Goal: Obtain resource: Download file/media

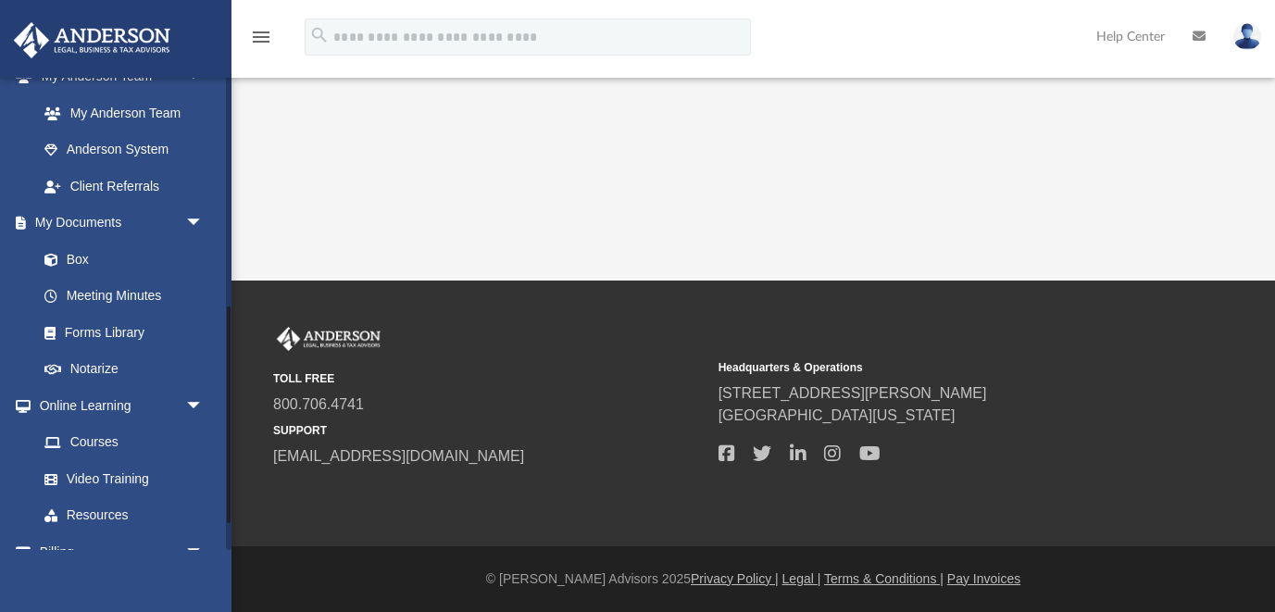
scroll to position [511, 0]
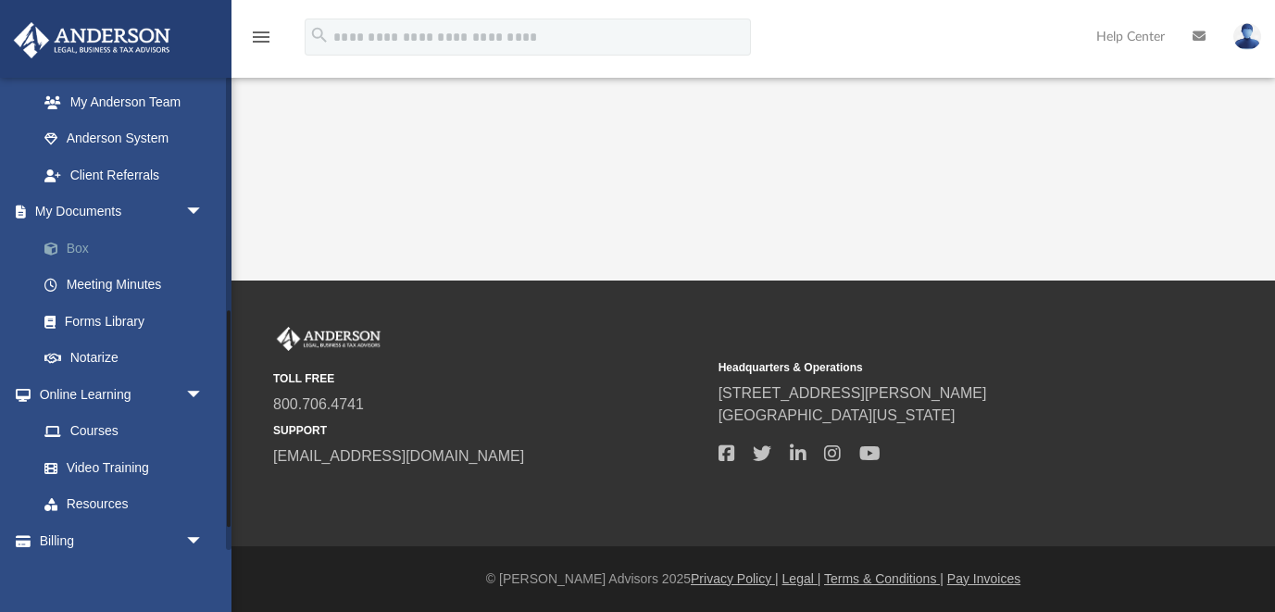
click at [72, 244] on link "Box" at bounding box center [129, 248] width 206 height 37
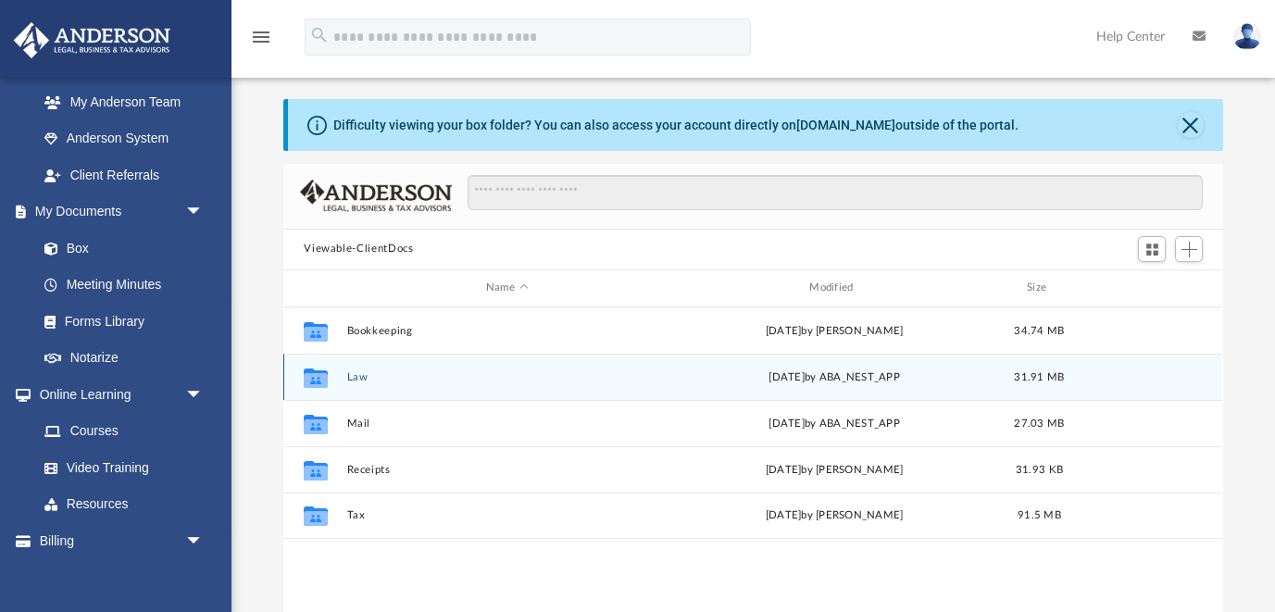
scroll to position [9, 0]
click at [357, 380] on button "Law" at bounding box center [506, 378] width 319 height 12
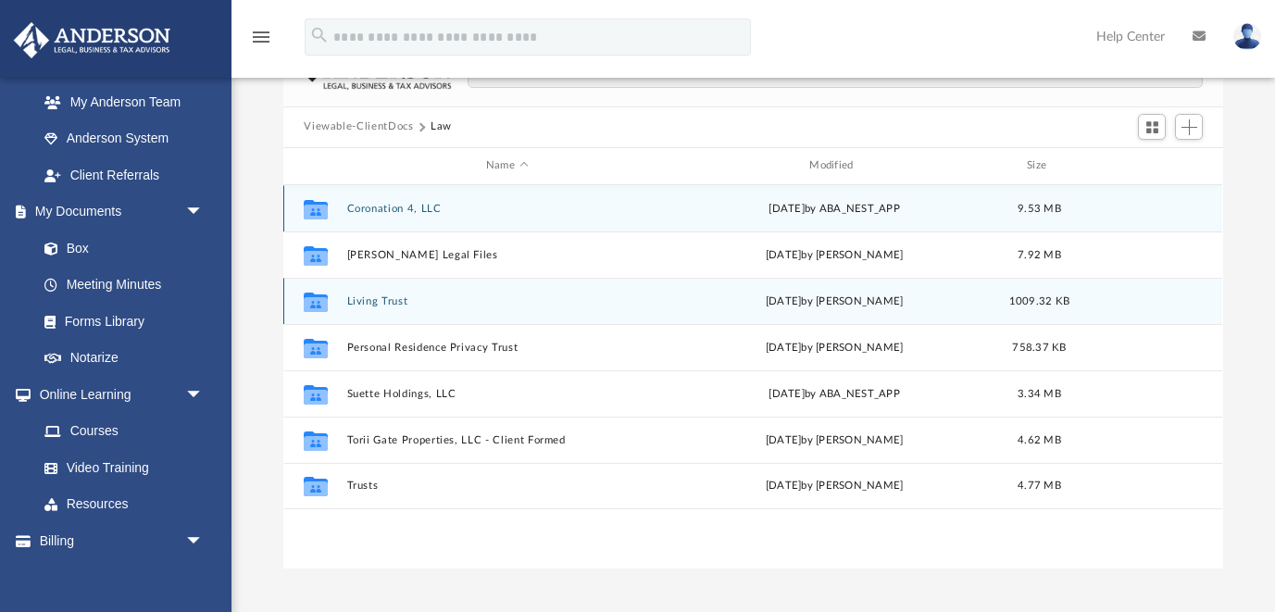
scroll to position [140, 0]
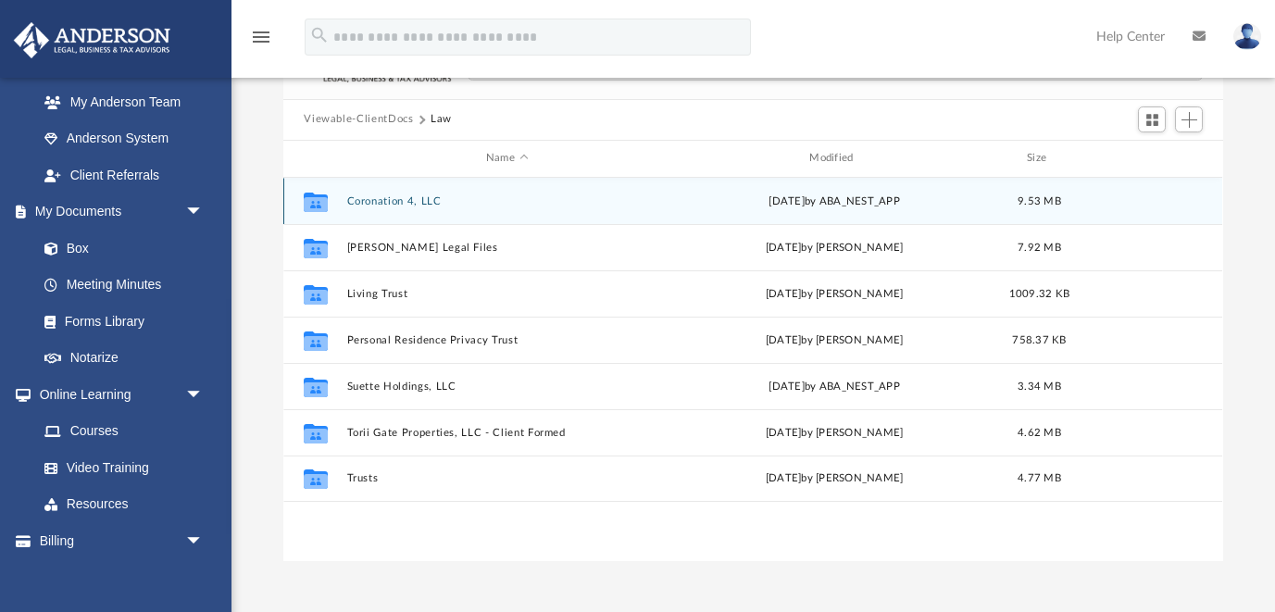
click at [399, 197] on button "Coronation 4, LLC" at bounding box center [506, 201] width 319 height 12
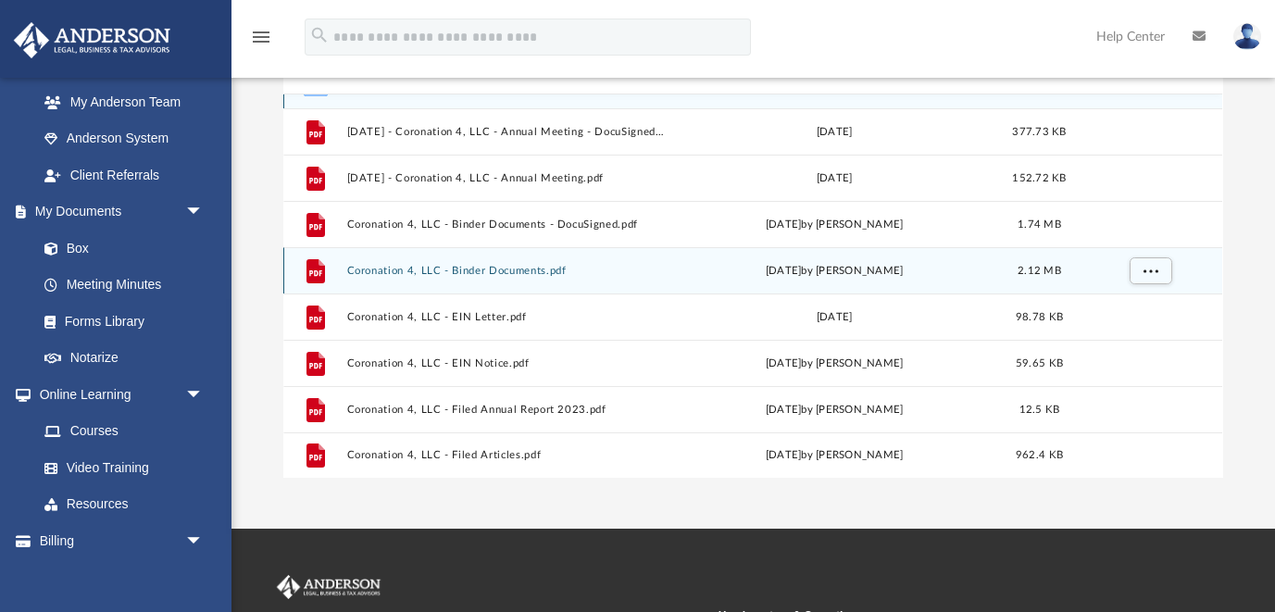
scroll to position [224, 0]
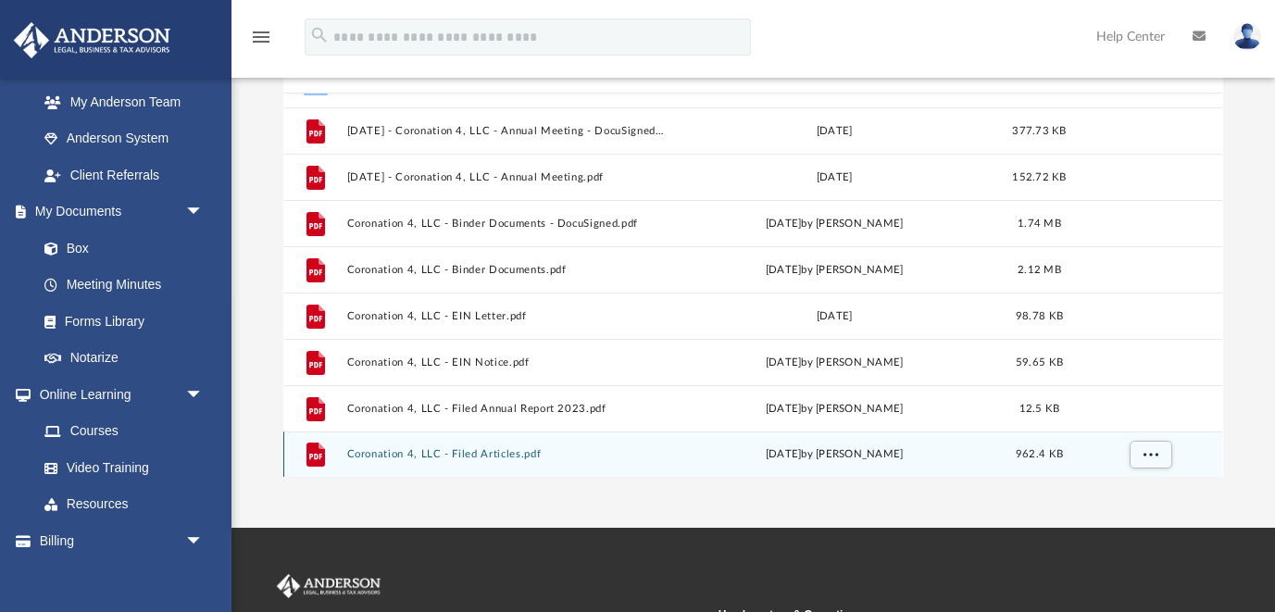
click at [464, 455] on button "Coronation 4, LLC - Filed Articles.pdf" at bounding box center [506, 454] width 319 height 12
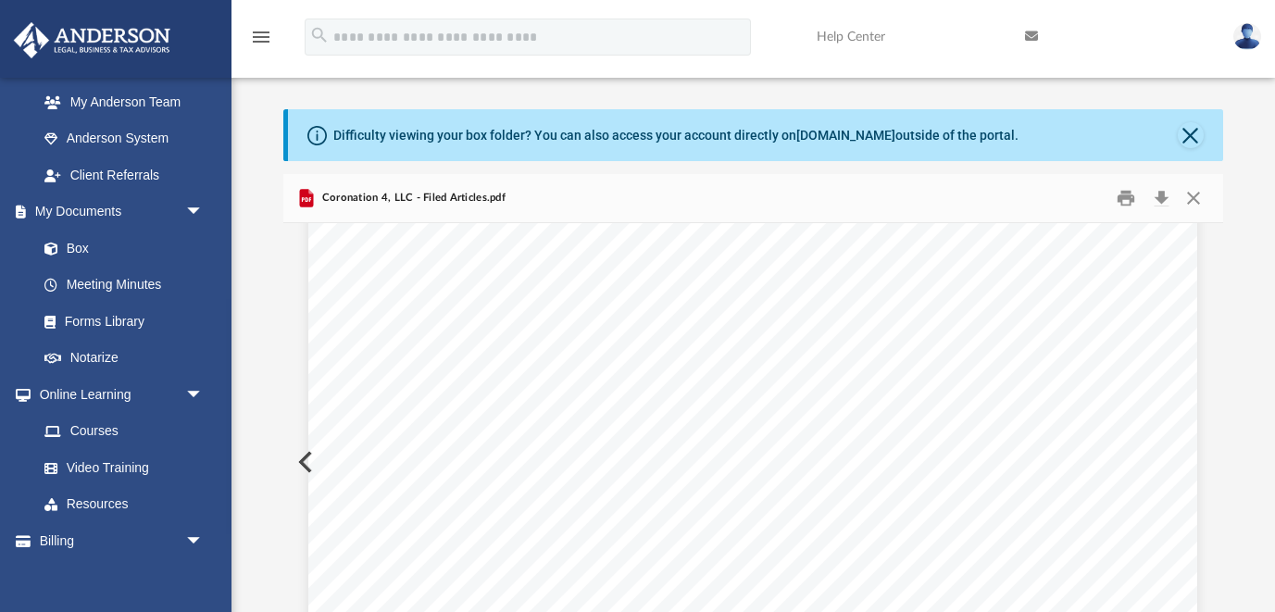
scroll to position [286, 0]
click at [1121, 196] on button "Print" at bounding box center [1125, 197] width 37 height 29
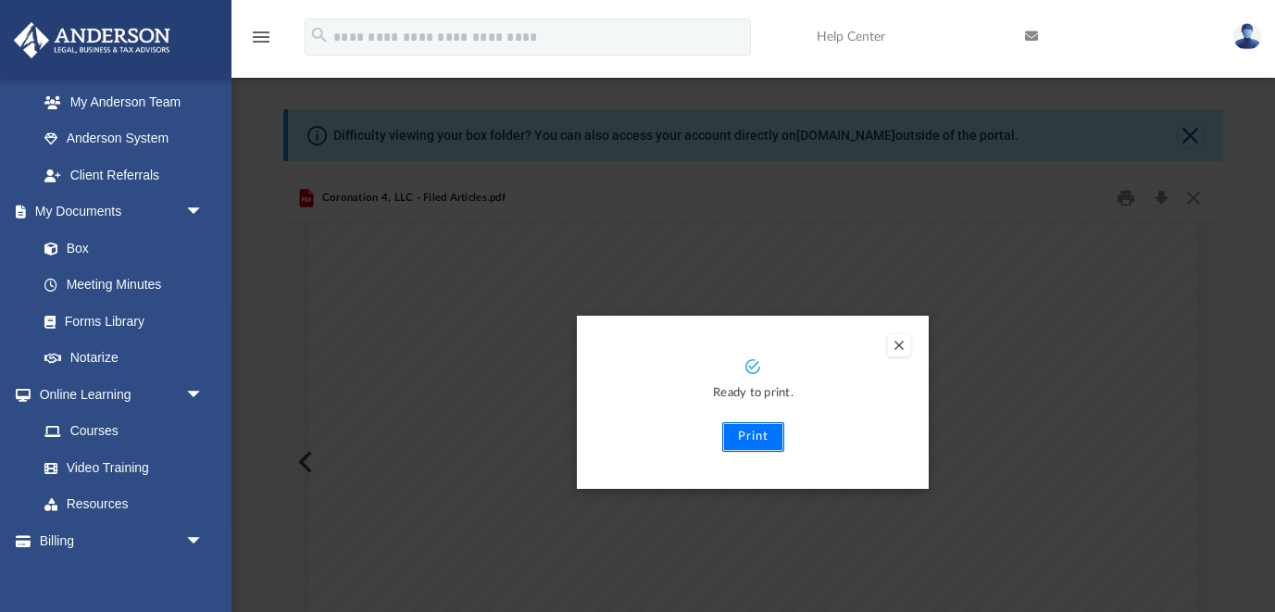
click at [757, 427] on button "Print" at bounding box center [753, 437] width 62 height 30
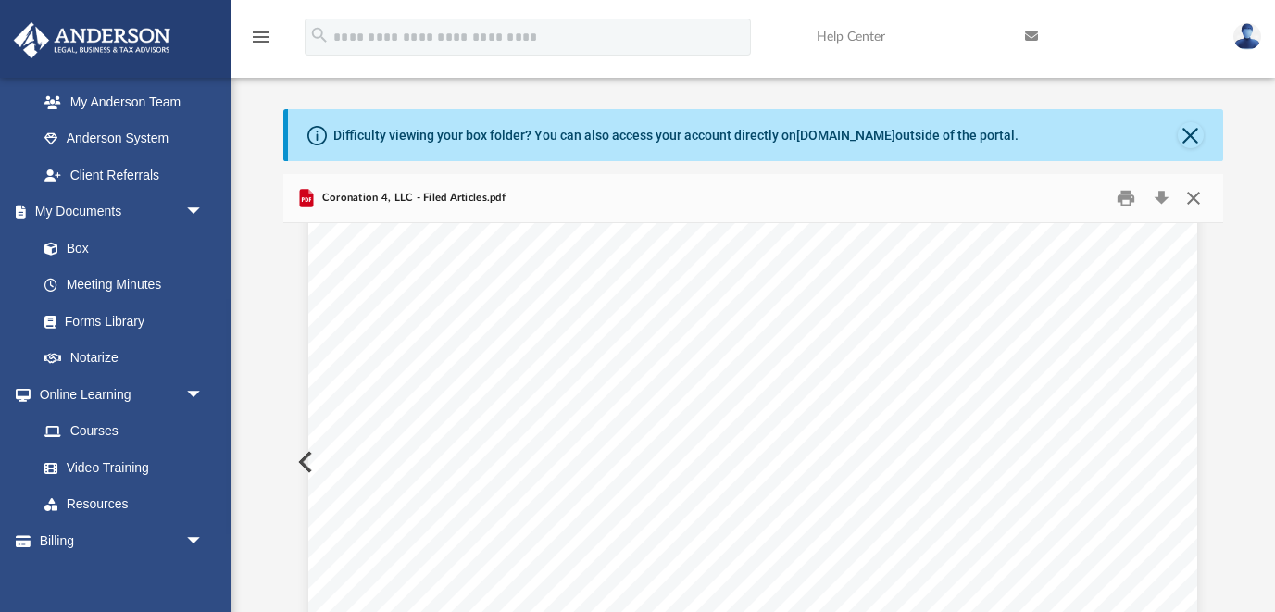
scroll to position [155, 0]
click at [1198, 194] on button "Close" at bounding box center [1193, 197] width 33 height 29
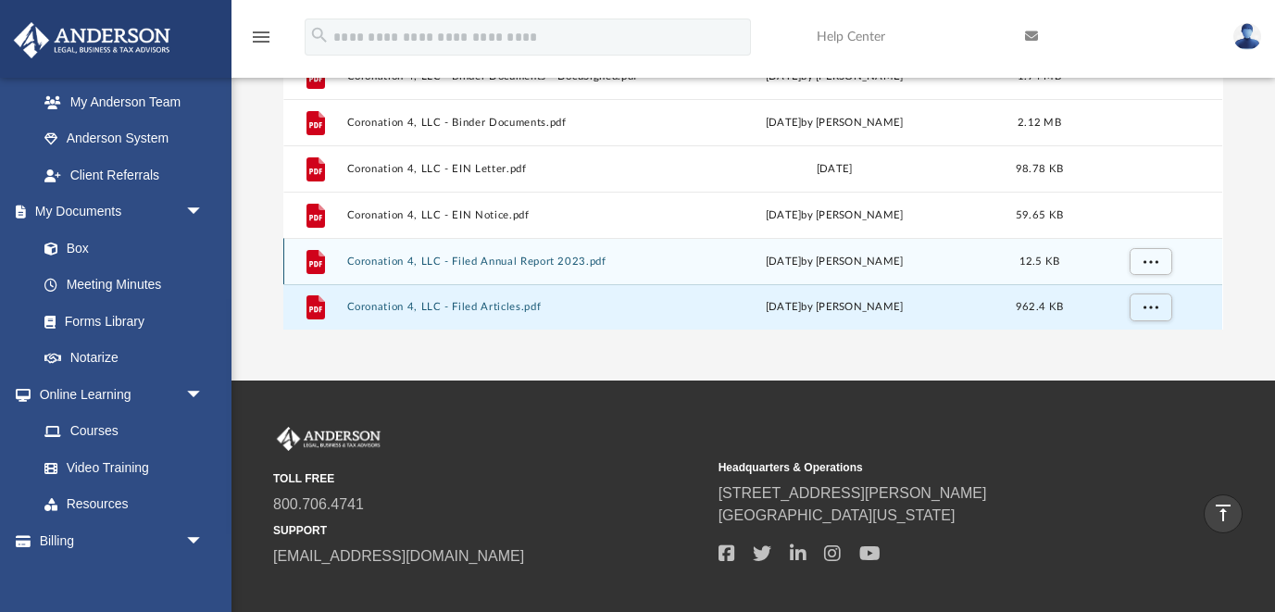
scroll to position [0, 0]
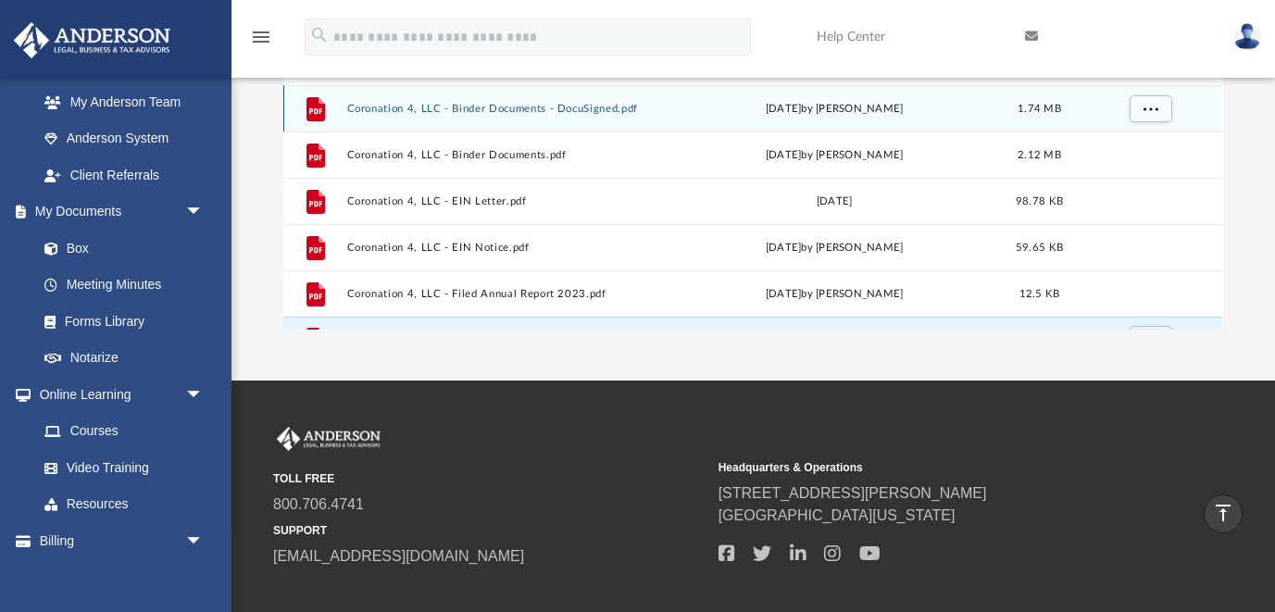
click at [586, 106] on button "Coronation 4, LLC - Binder Documents - DocuSigned.pdf" at bounding box center [506, 109] width 319 height 12
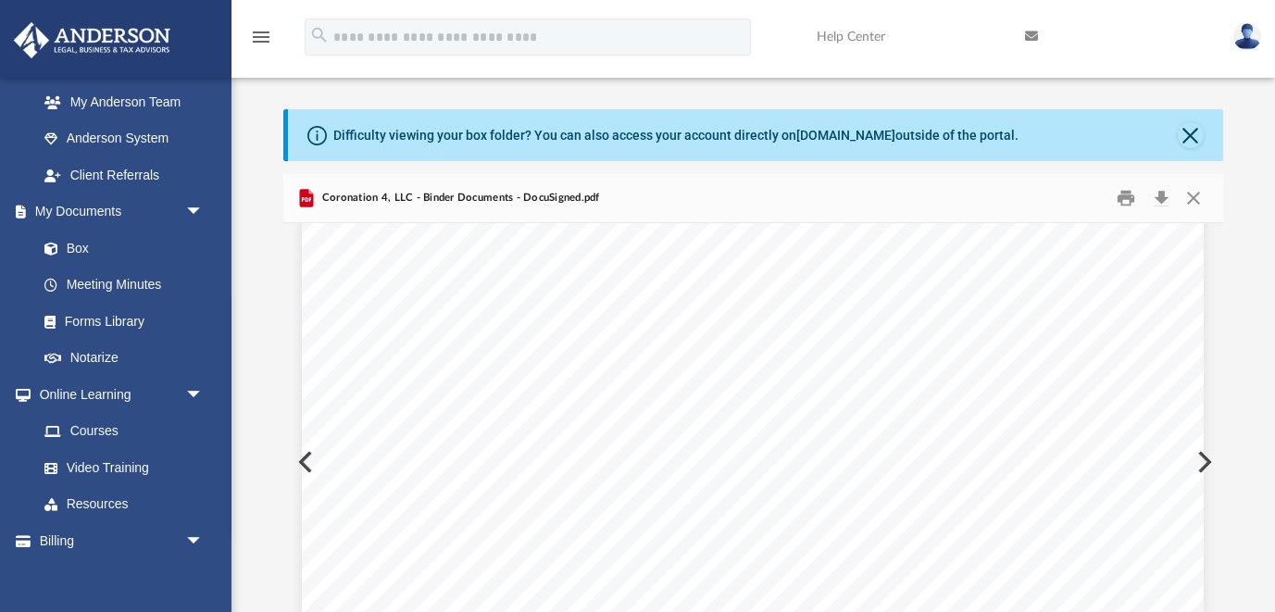
scroll to position [74768, 0]
click at [1120, 202] on button "Print" at bounding box center [1125, 197] width 37 height 29
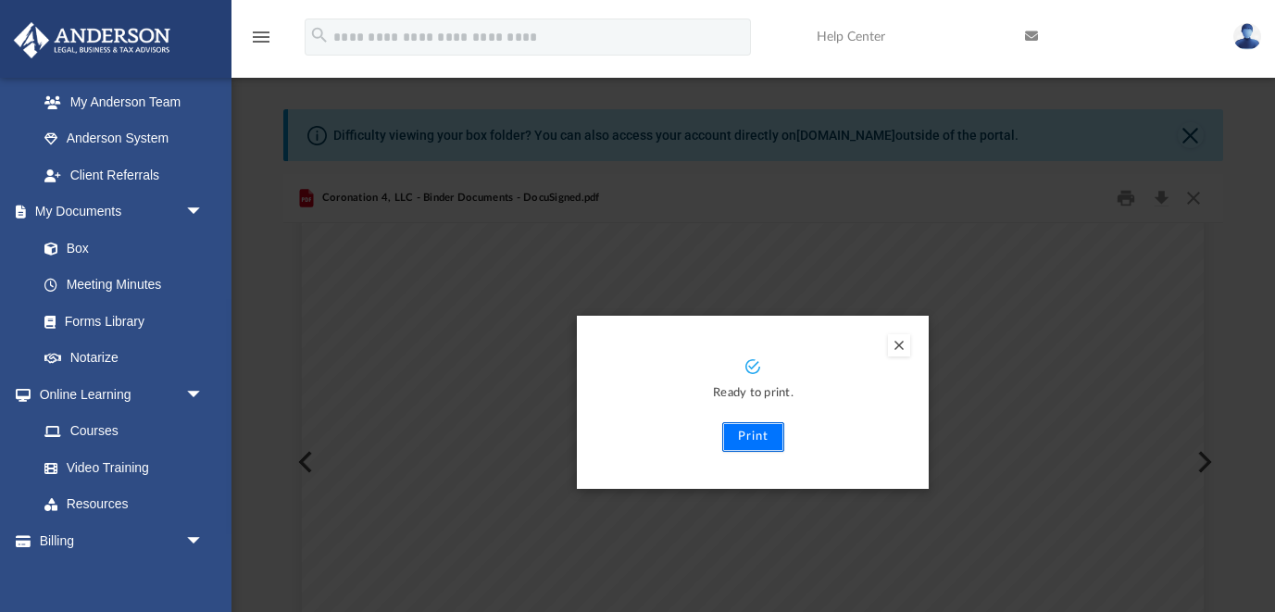
click at [768, 436] on button "Print" at bounding box center [753, 437] width 62 height 30
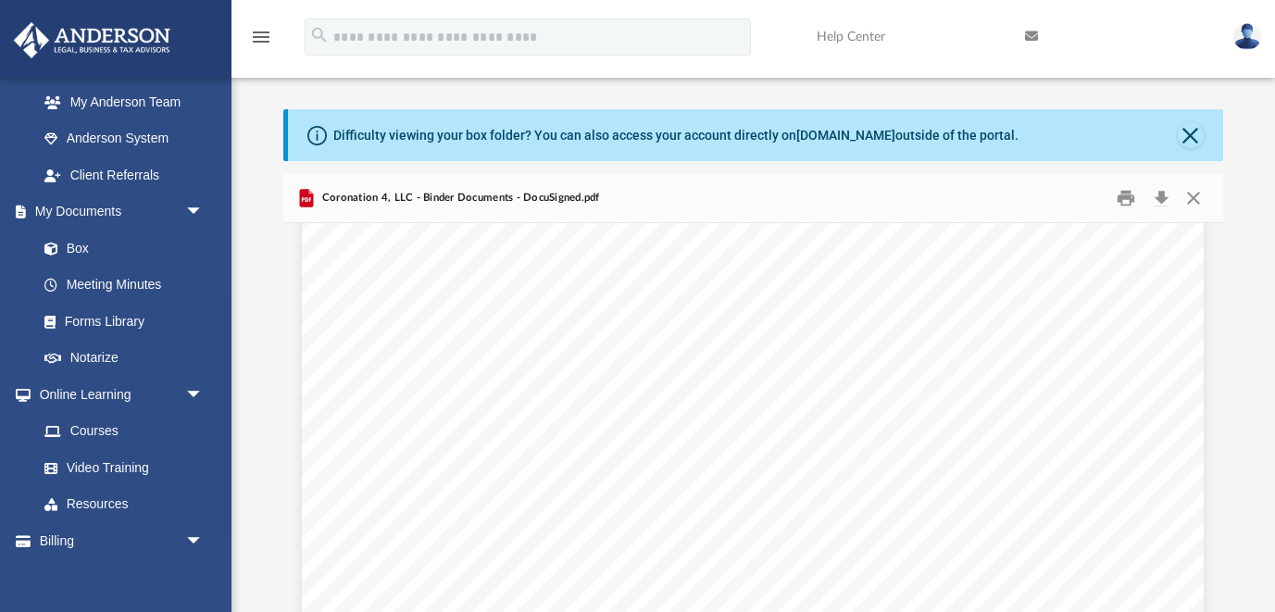
scroll to position [4830, 0]
click at [1195, 198] on button "Close" at bounding box center [1193, 197] width 33 height 29
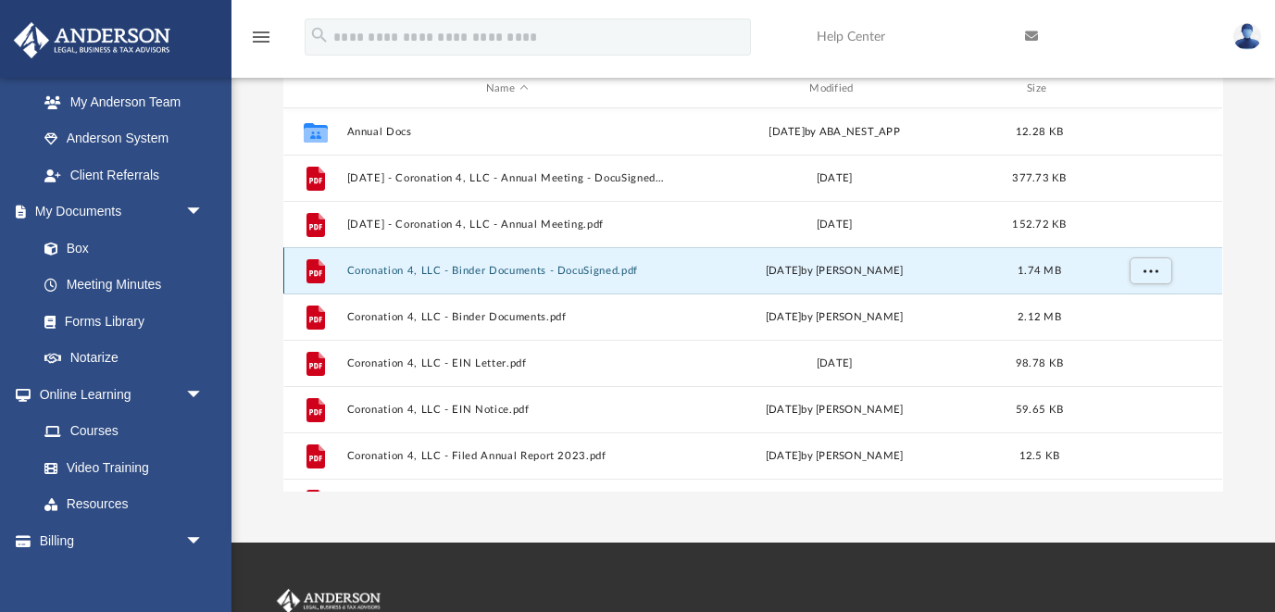
scroll to position [164, 0]
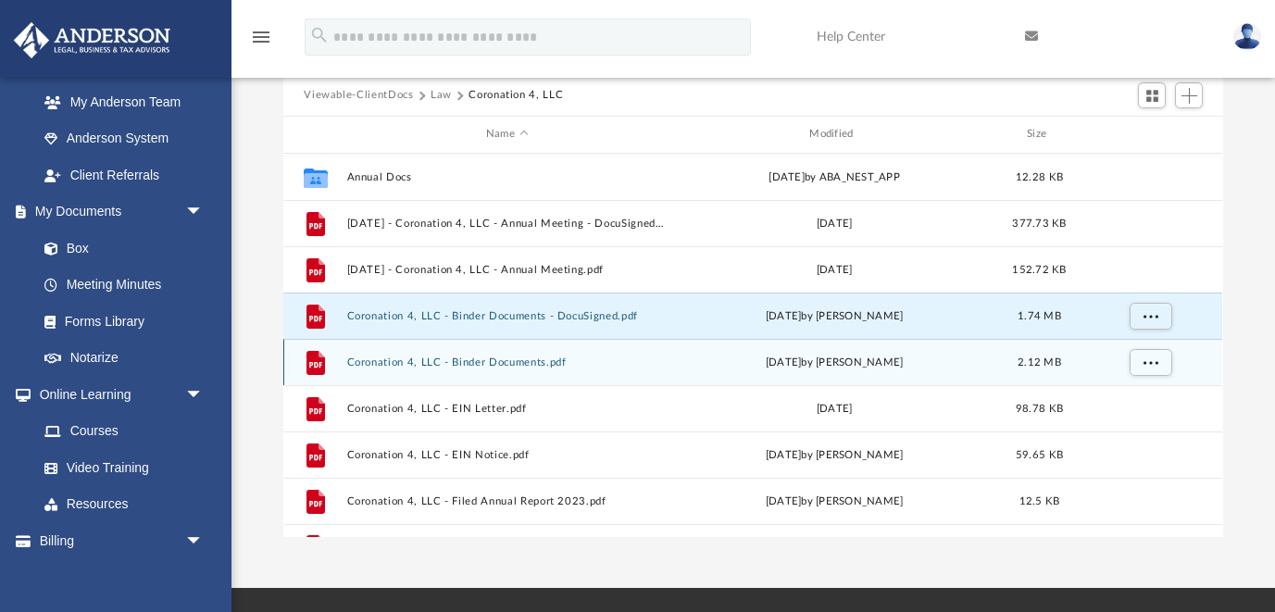
click at [567, 356] on button "Coronation 4, LLC - Binder Documents.pdf" at bounding box center [506, 362] width 319 height 12
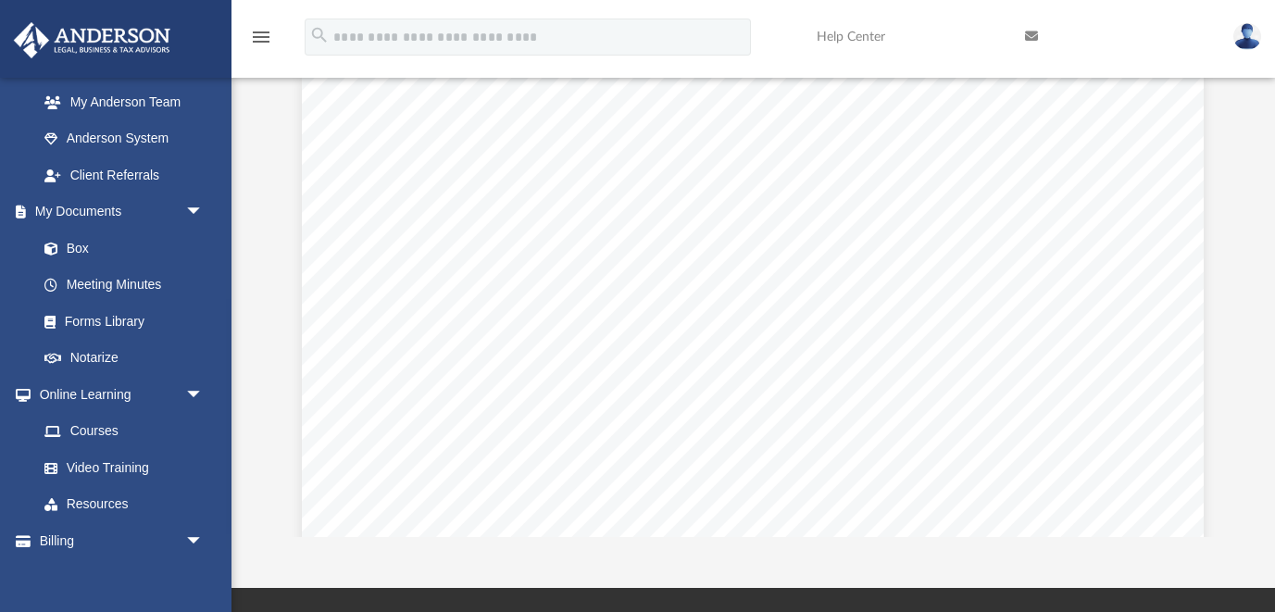
scroll to position [0, 0]
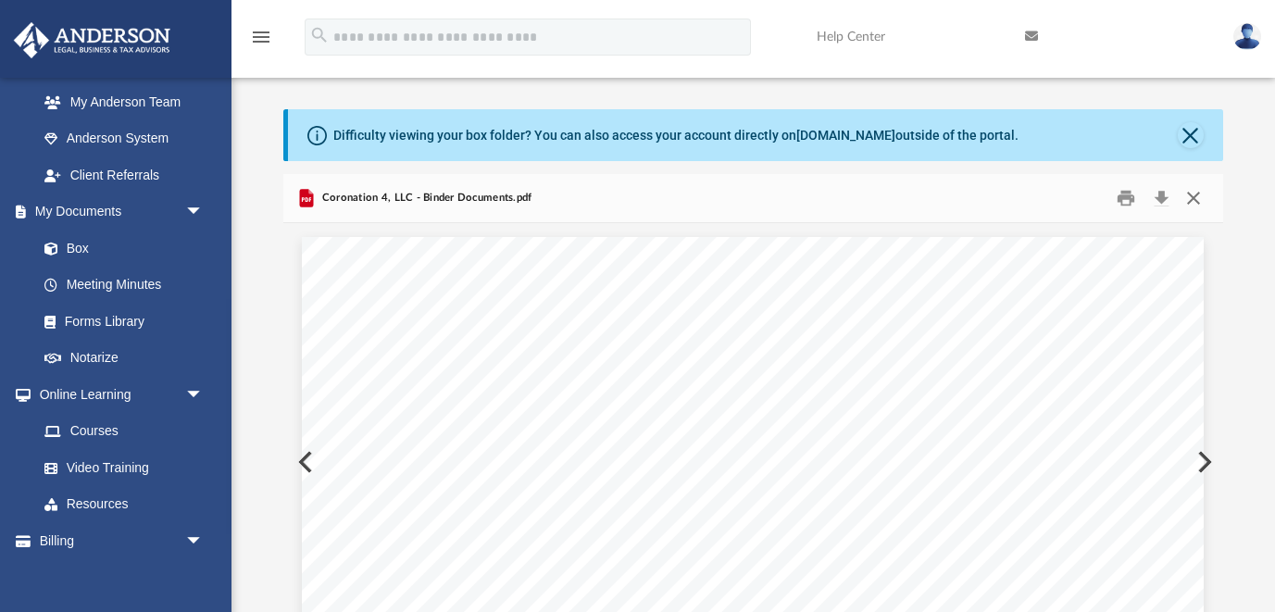
click at [1193, 200] on button "Close" at bounding box center [1193, 197] width 33 height 29
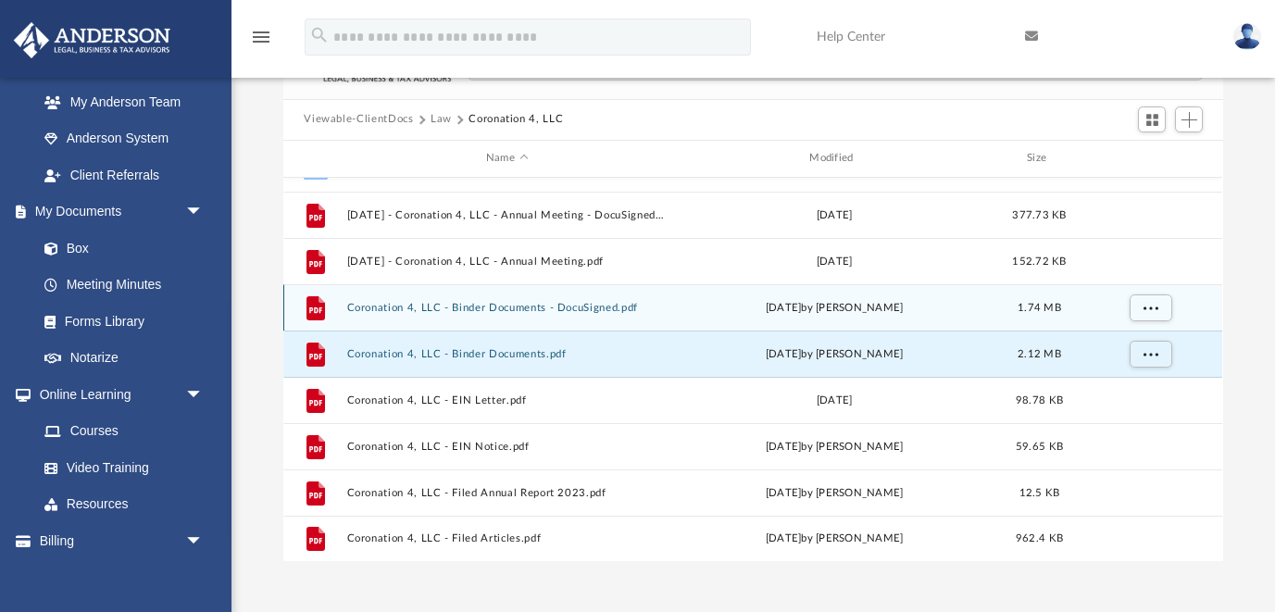
scroll to position [146, 0]
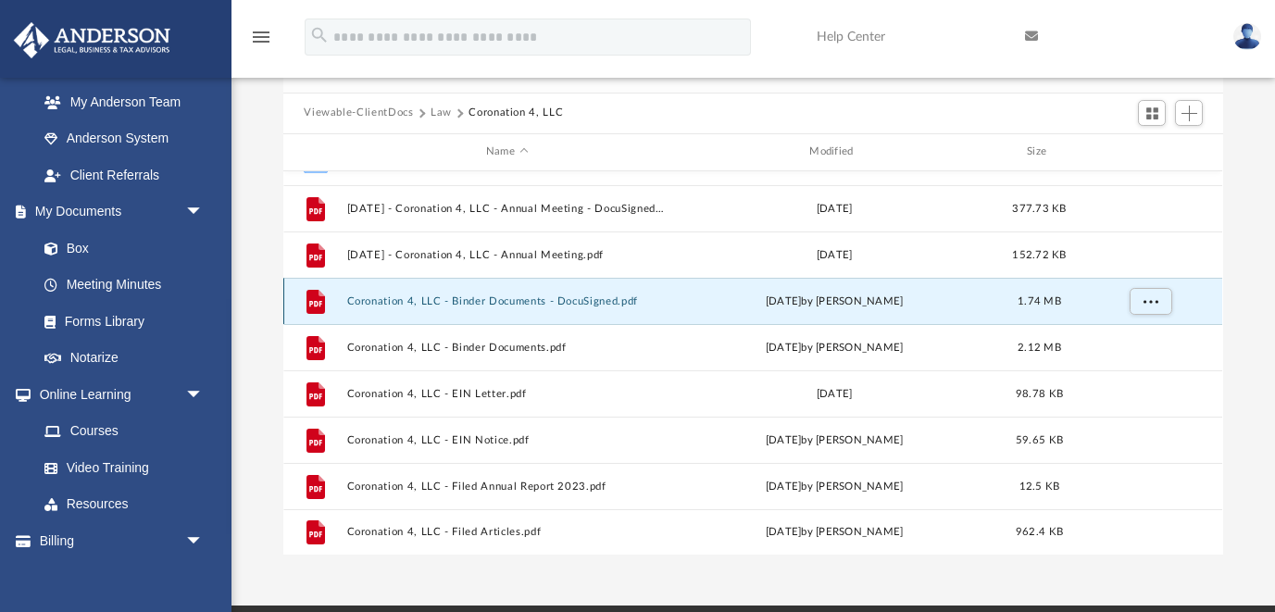
click at [656, 301] on button "Coronation 4, LLC - Binder Documents - DocuSigned.pdf" at bounding box center [506, 301] width 319 height 12
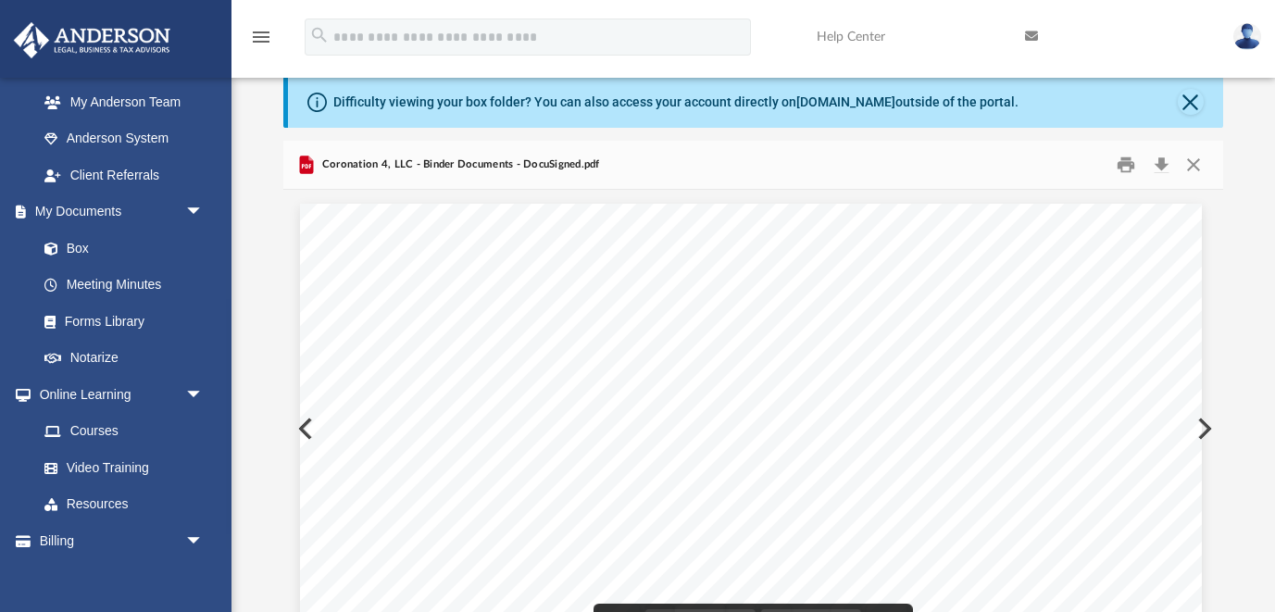
scroll to position [0, 0]
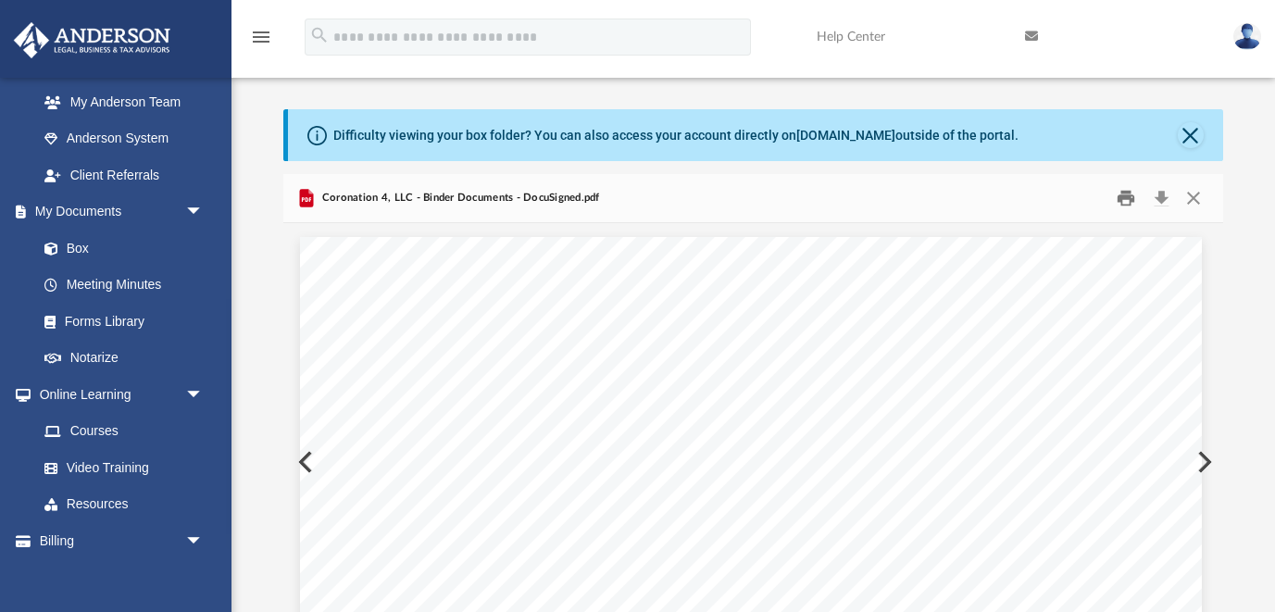
click at [1124, 194] on button "Print" at bounding box center [1125, 197] width 37 height 29
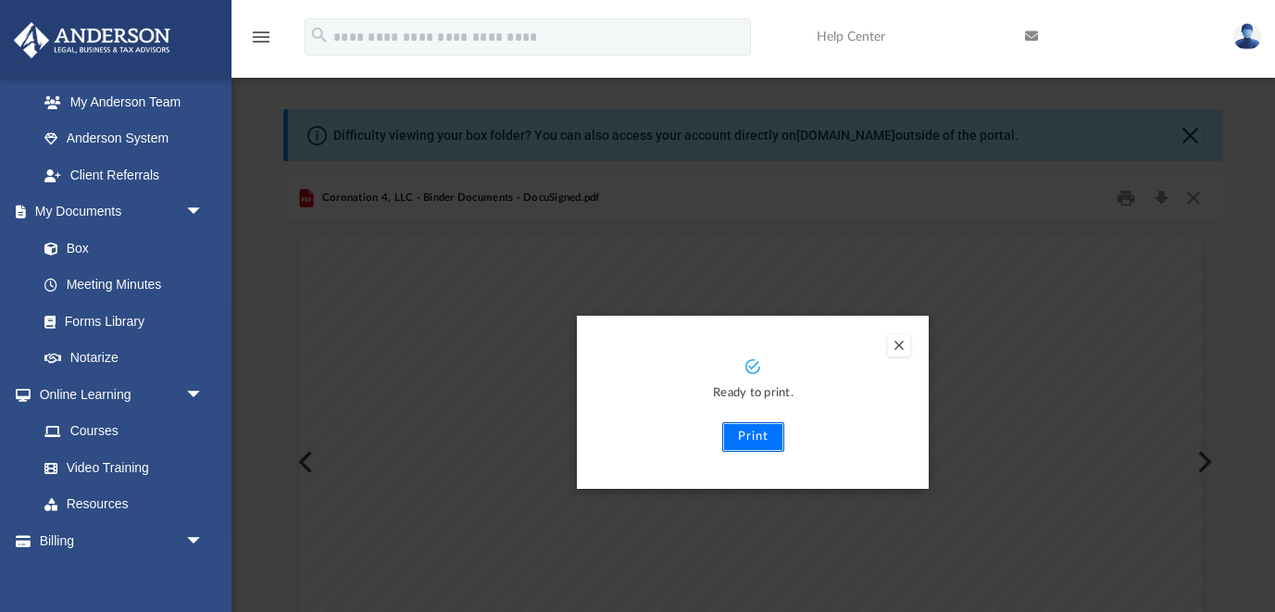
click at [761, 440] on button "Print" at bounding box center [753, 437] width 62 height 30
